Goal: Information Seeking & Learning: Learn about a topic

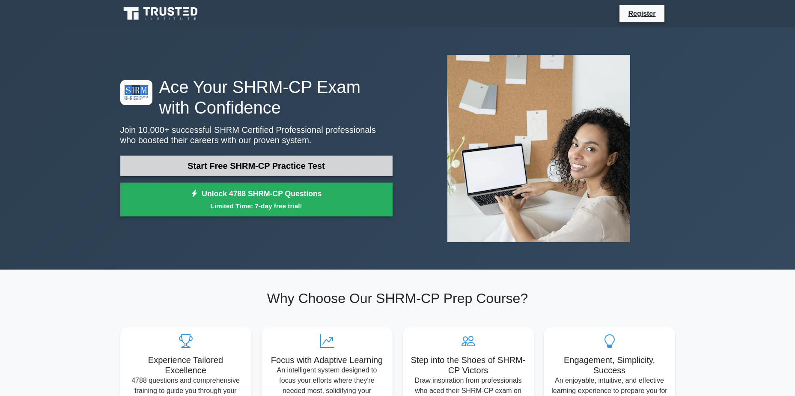
click at [223, 172] on link "Start Free SHRM-CP Practice Test" at bounding box center [256, 165] width 272 height 21
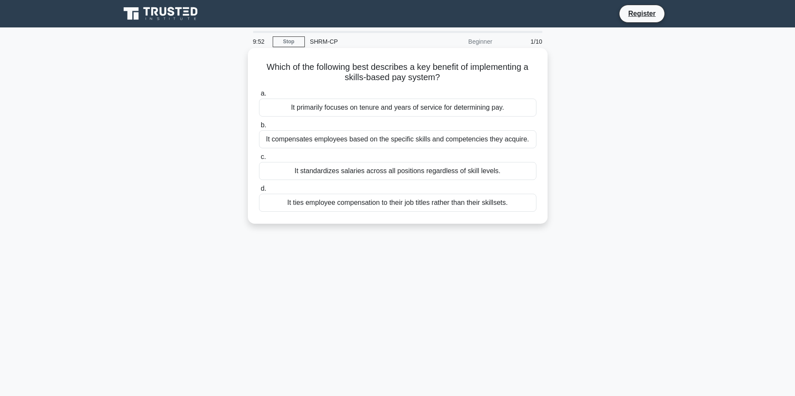
click at [344, 145] on div "It compensates employees based on the specific skills and competencies they acq…" at bounding box center [397, 139] width 277 height 18
click at [259, 128] on input "b. It compensates employees based on the specific skills and competencies they …" at bounding box center [259, 125] width 0 height 6
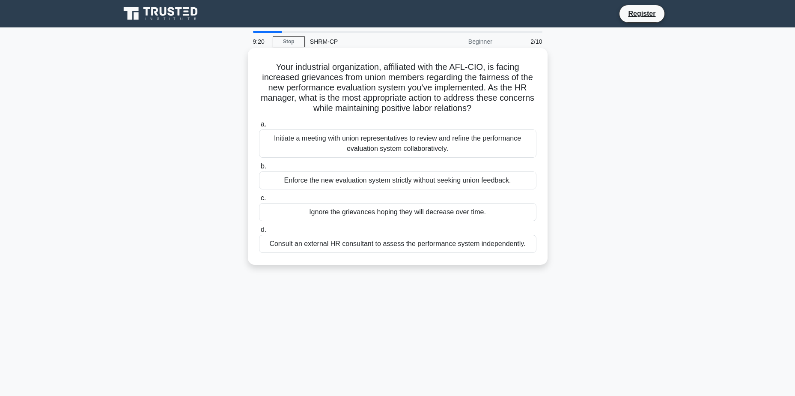
click at [320, 144] on div "Initiate a meeting with union representatives to review and refine the performa…" at bounding box center [397, 143] width 277 height 28
click at [259, 127] on input "a. Initiate a meeting with union representatives to review and refine the perfo…" at bounding box center [259, 125] width 0 height 6
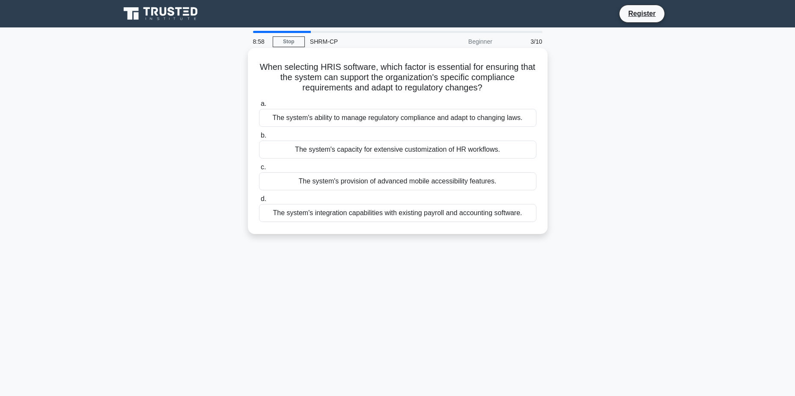
click at [369, 152] on div "The system's capacity for extensive customization of HR workflows." at bounding box center [397, 149] width 277 height 18
click at [259, 138] on input "b. The system's capacity for extensive customization of HR workflows." at bounding box center [259, 136] width 0 height 6
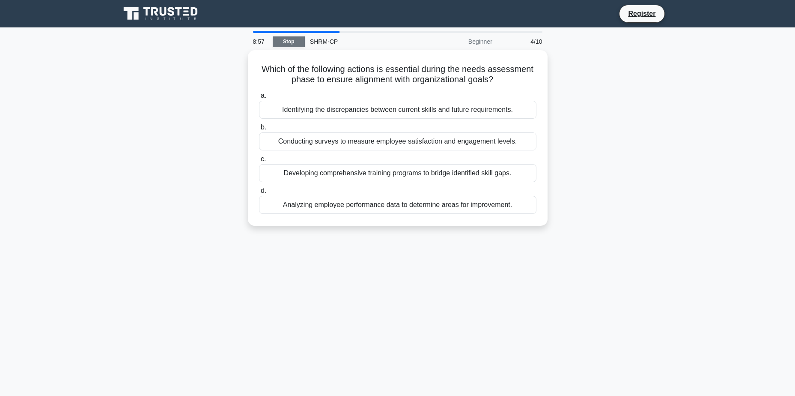
click at [280, 43] on link "Stop" at bounding box center [289, 41] width 32 height 11
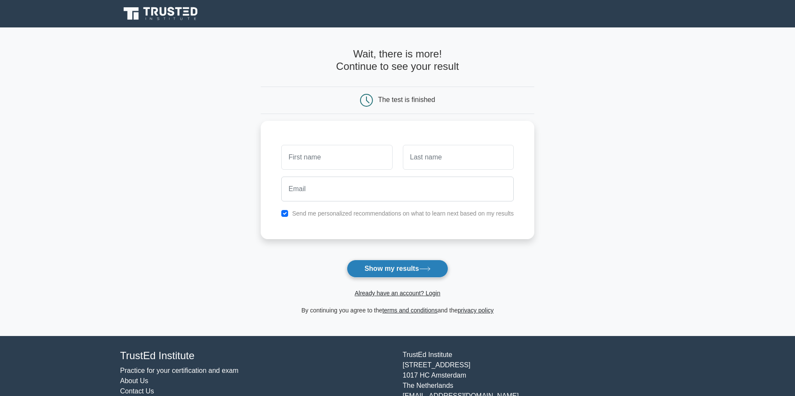
click at [357, 271] on button "Show my results" at bounding box center [397, 268] width 101 height 18
